Goal: Communication & Community: Answer question/provide support

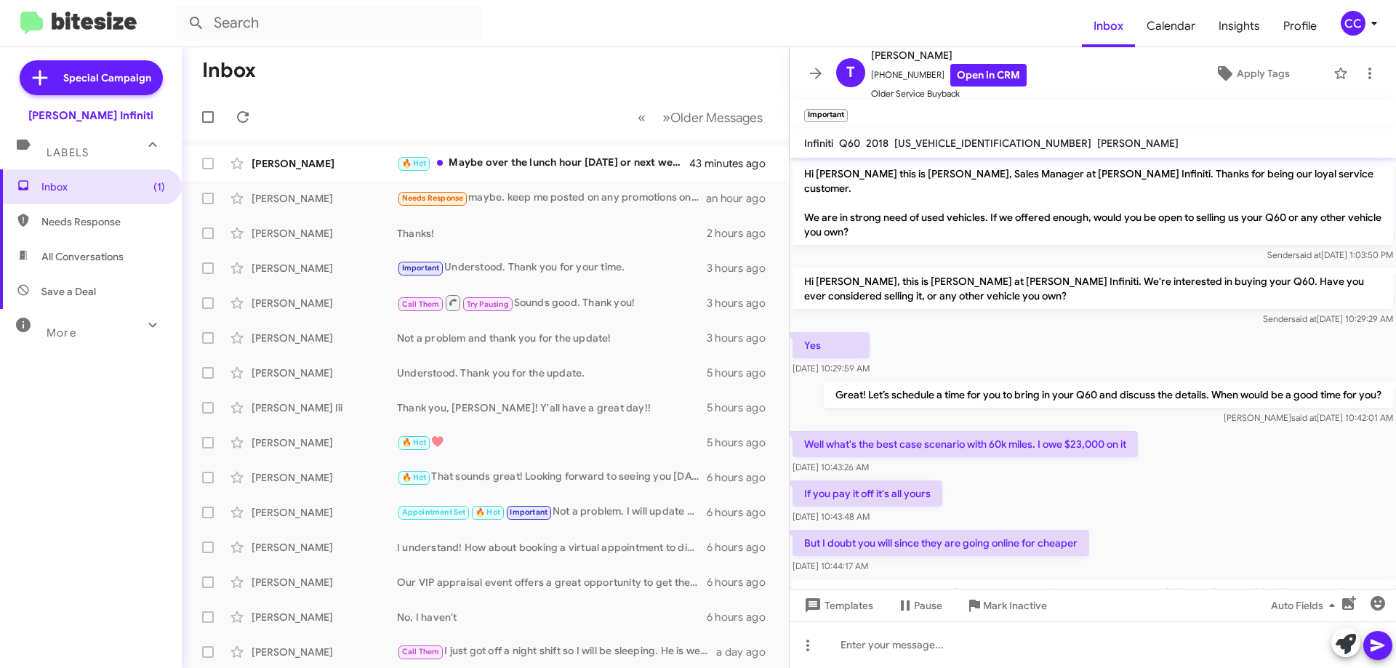
scroll to position [143, 0]
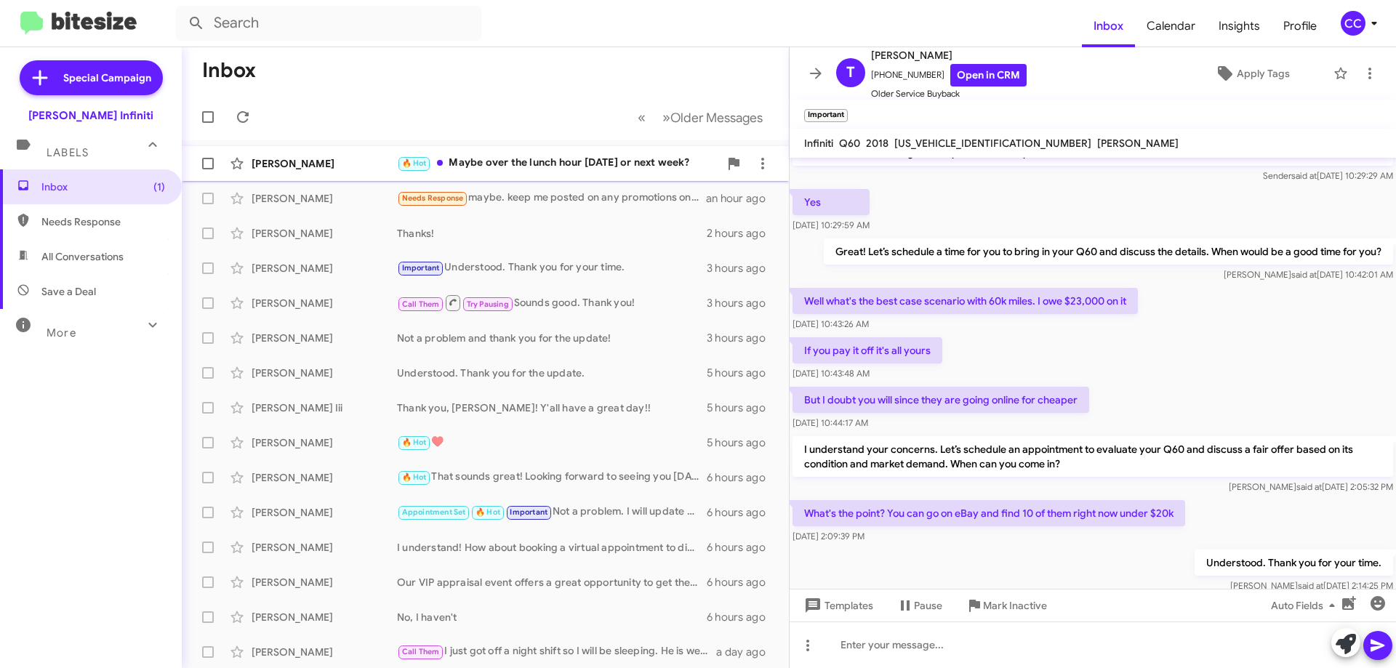
click at [605, 166] on div "🔥 Hot Maybe over the lunch hour tomorrow or next week?" at bounding box center [558, 163] width 322 height 17
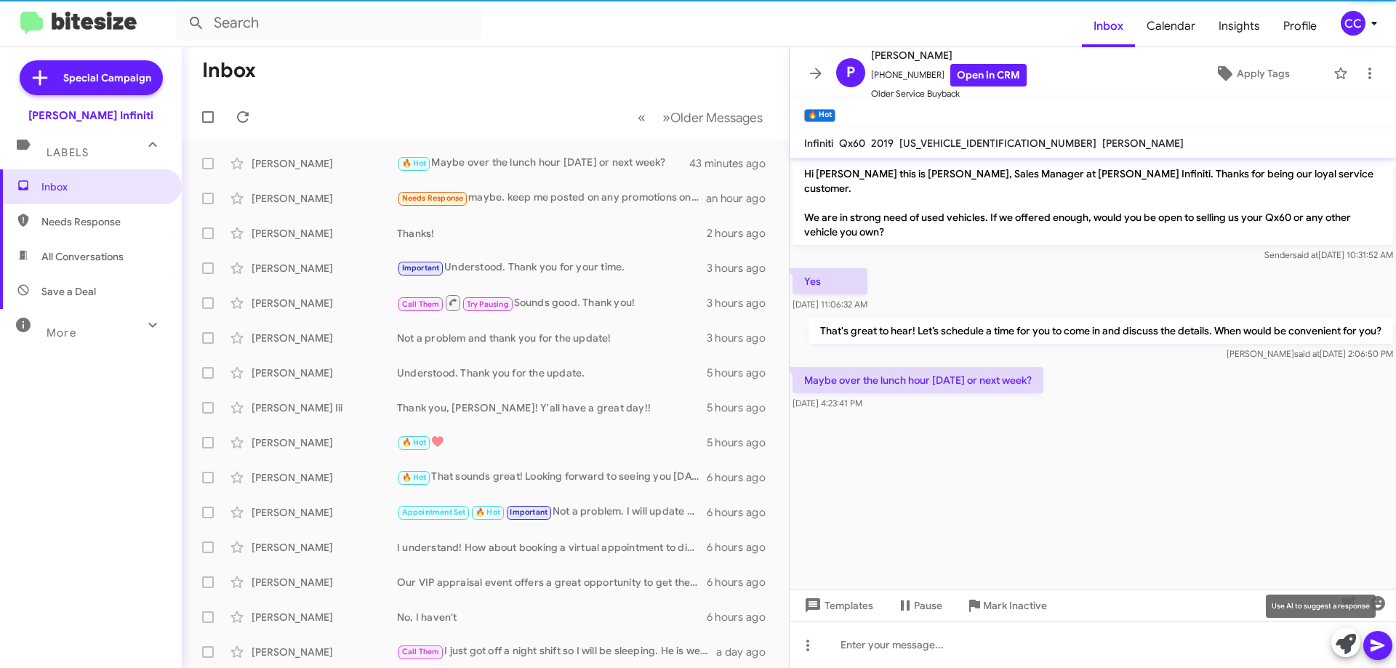
click at [1344, 646] on icon at bounding box center [1346, 644] width 20 height 20
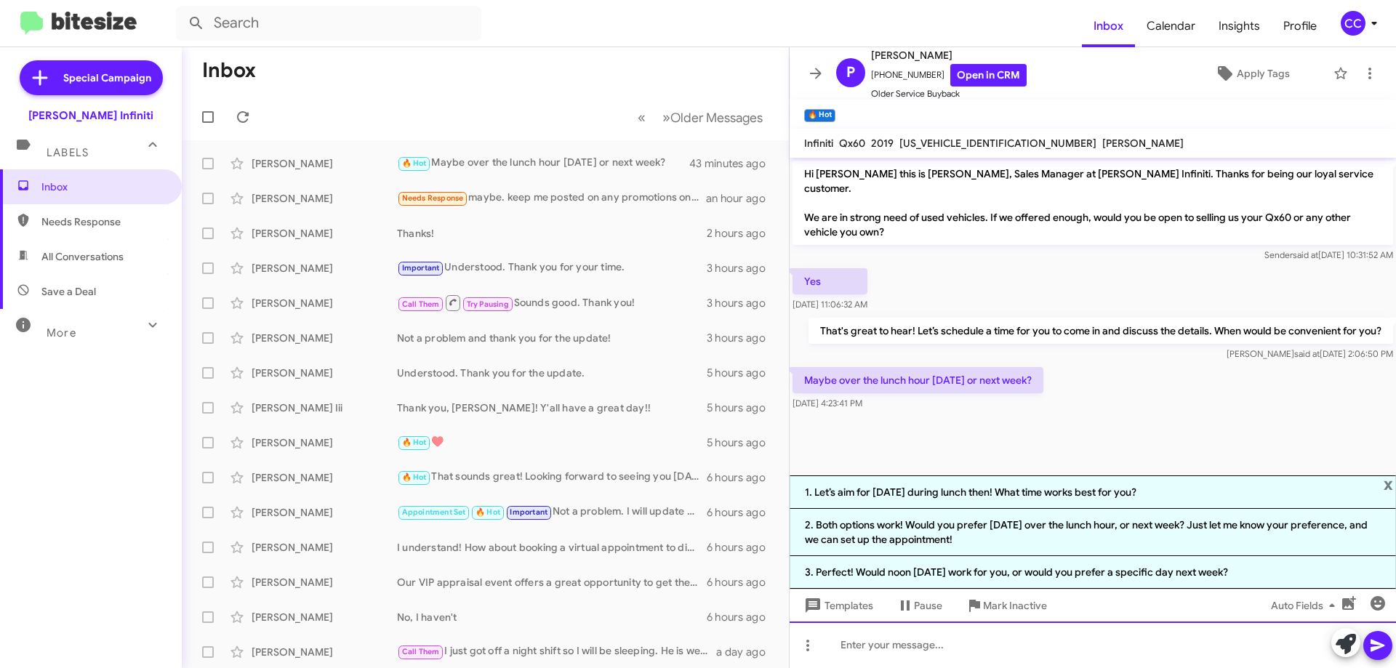
click at [931, 654] on div at bounding box center [1093, 645] width 606 height 47
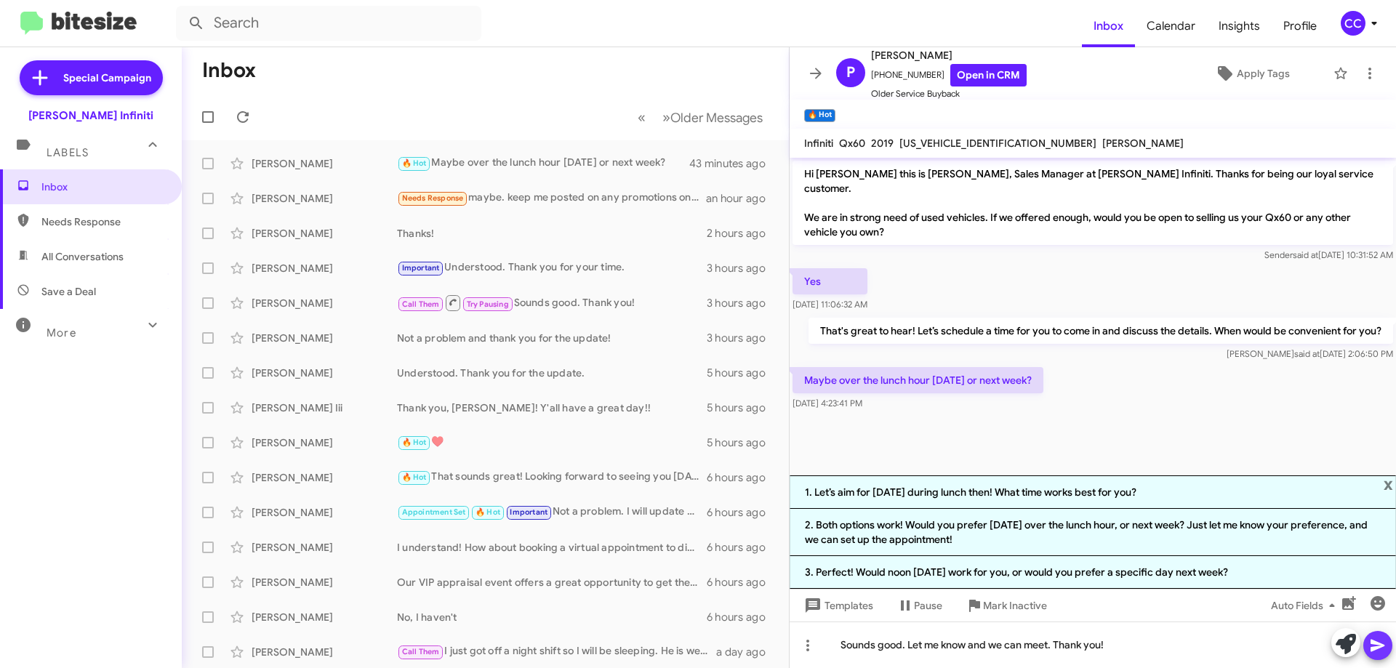
click at [1377, 647] on icon at bounding box center [1377, 646] width 14 height 12
click at [1389, 482] on span "x" at bounding box center [1388, 483] width 9 height 17
